Goal: Find contact information: Find contact information

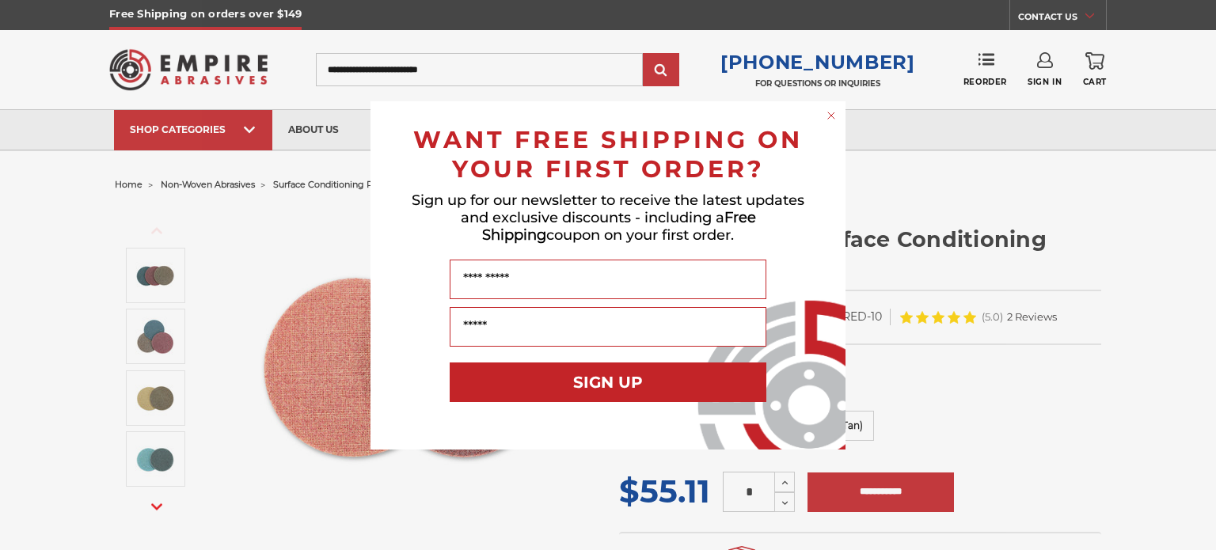
click at [827, 117] on circle "Close dialog" at bounding box center [831, 115] width 15 height 15
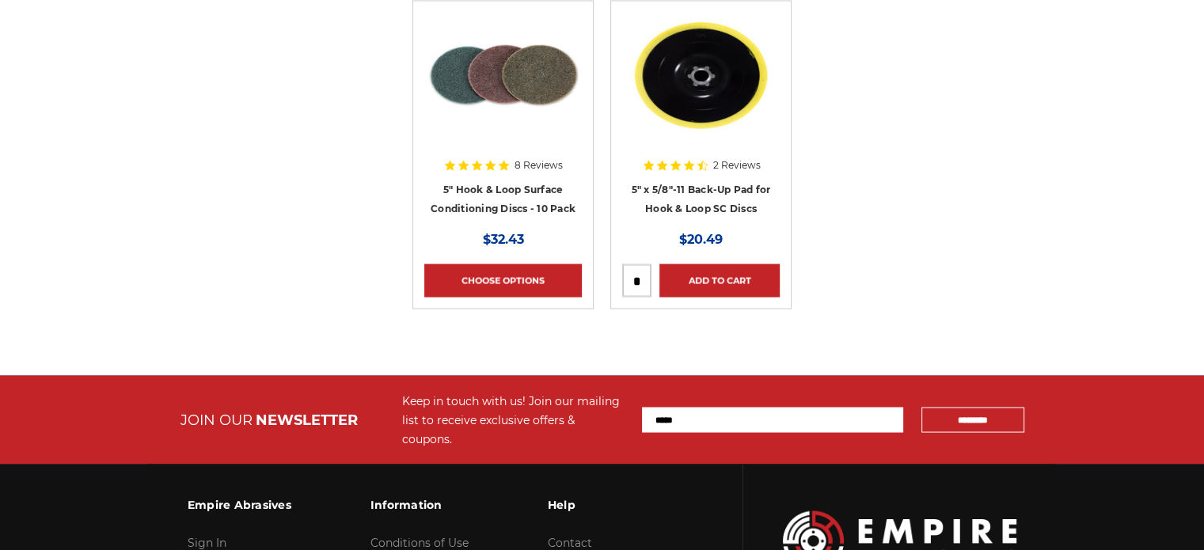
scroll to position [2976, 0]
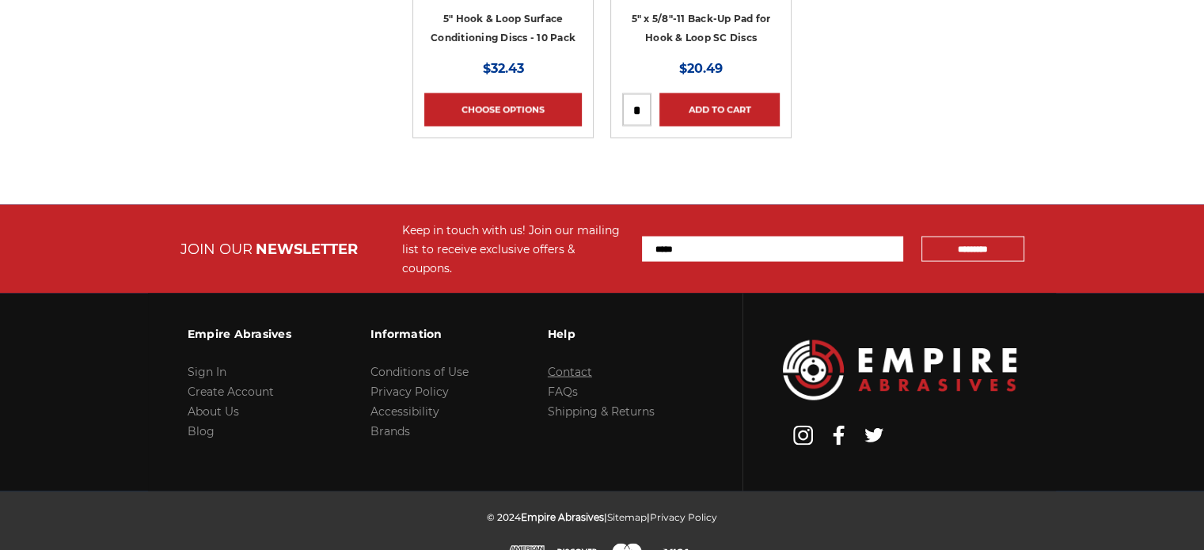
click at [582, 364] on link "Contact" at bounding box center [570, 371] width 44 height 14
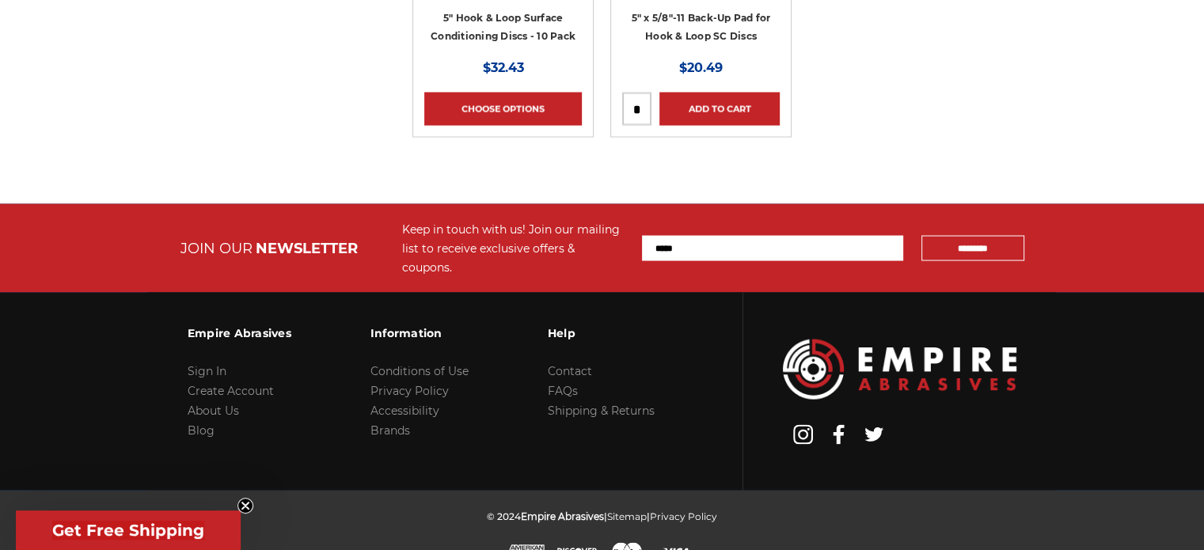
scroll to position [2976, 0]
